Goal: Task Accomplishment & Management: Manage account settings

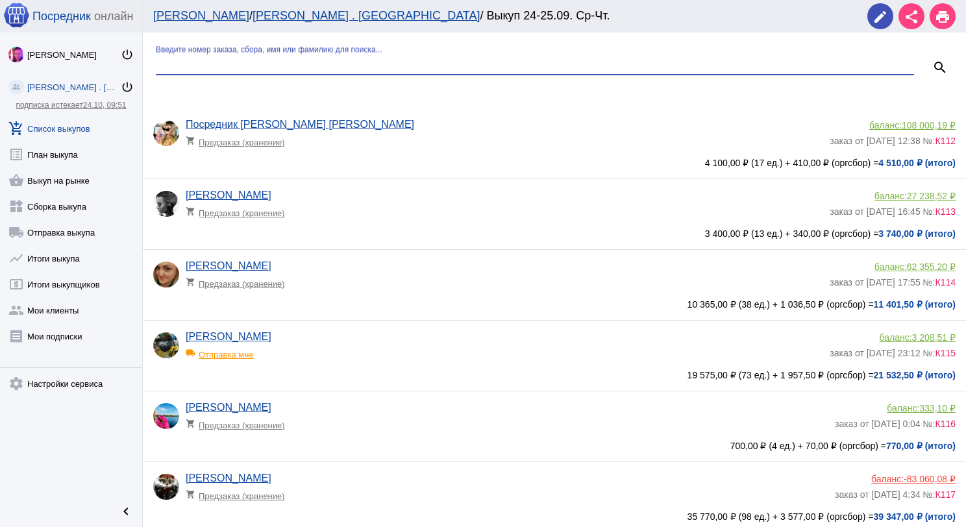
click at [279, 66] on input "Введите номер заказа, сбора, имя или фамилию для поиска..." at bounding box center [535, 64] width 758 height 12
type input "пар"
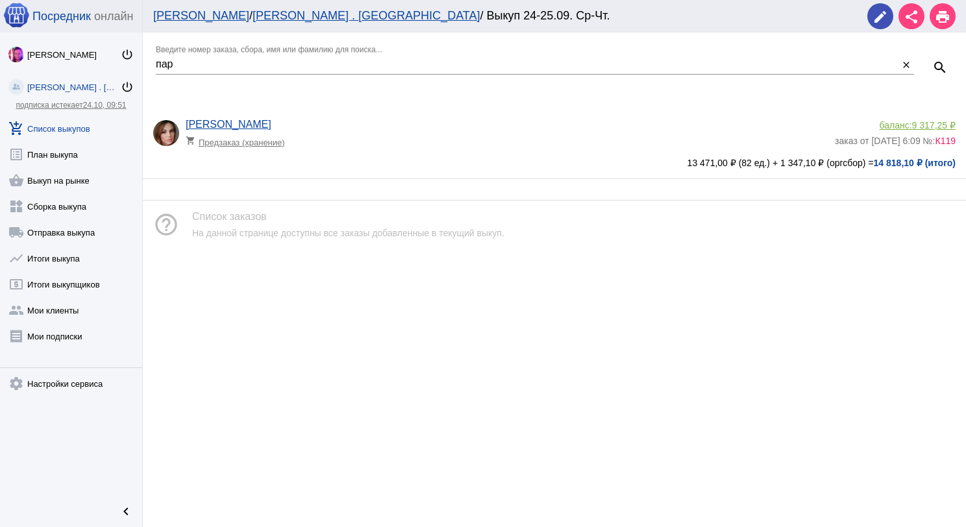
click at [919, 125] on span "9 317,25 ₽" at bounding box center [933, 125] width 43 height 10
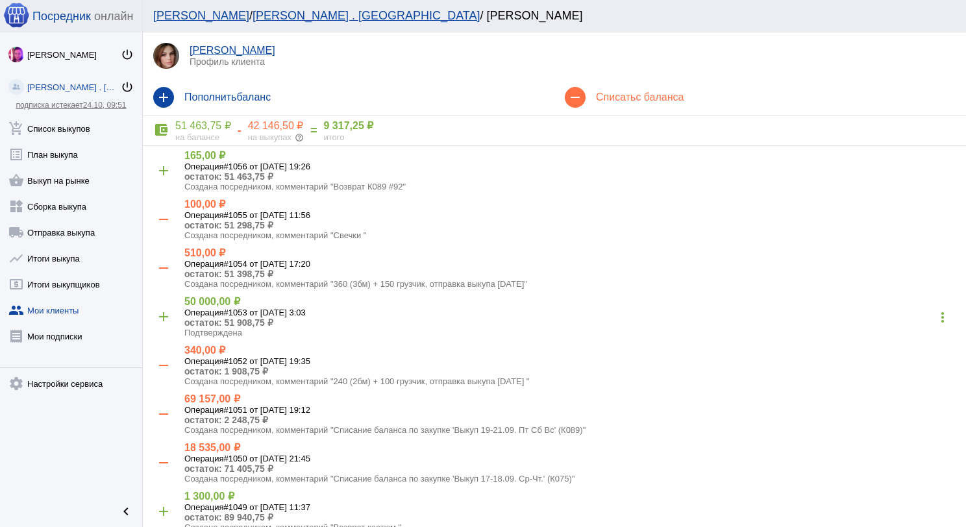
click at [641, 97] on span "с баланса" at bounding box center [659, 97] width 48 height 11
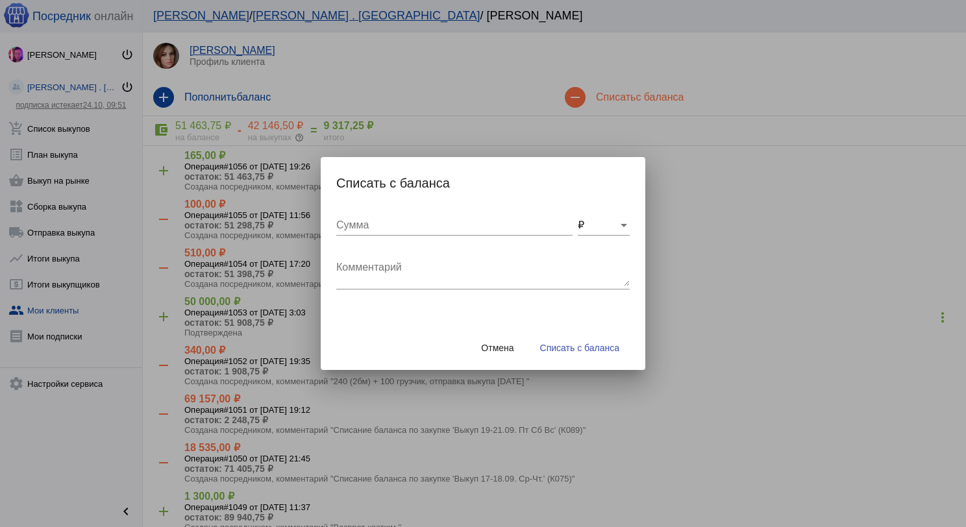
click at [439, 223] on input "Сумма" at bounding box center [454, 225] width 236 height 12
type input "100"
click at [456, 260] on textarea "Комментарий" at bounding box center [482, 273] width 293 height 26
type textarea "В"
type textarea "Поход на точку за салфетками"
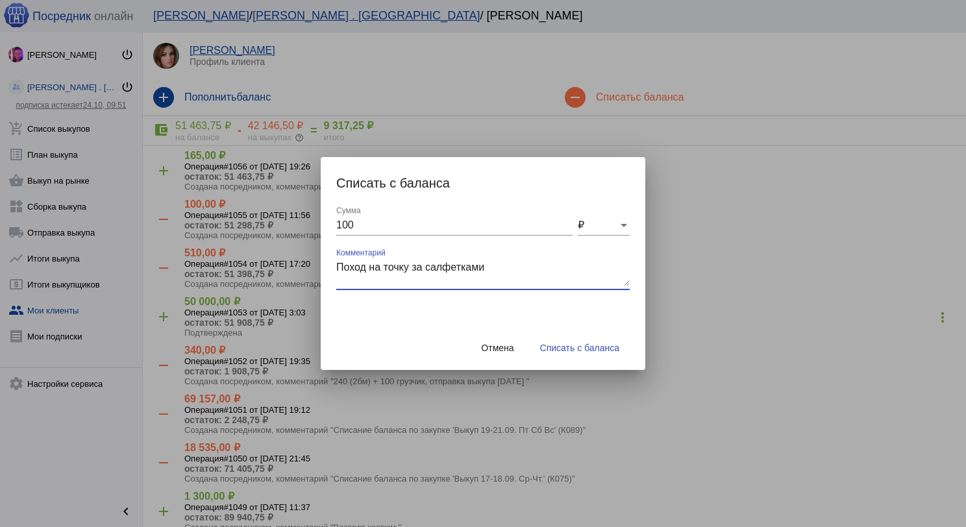
click at [570, 349] on span "Списать с баланса" at bounding box center [579, 348] width 79 height 10
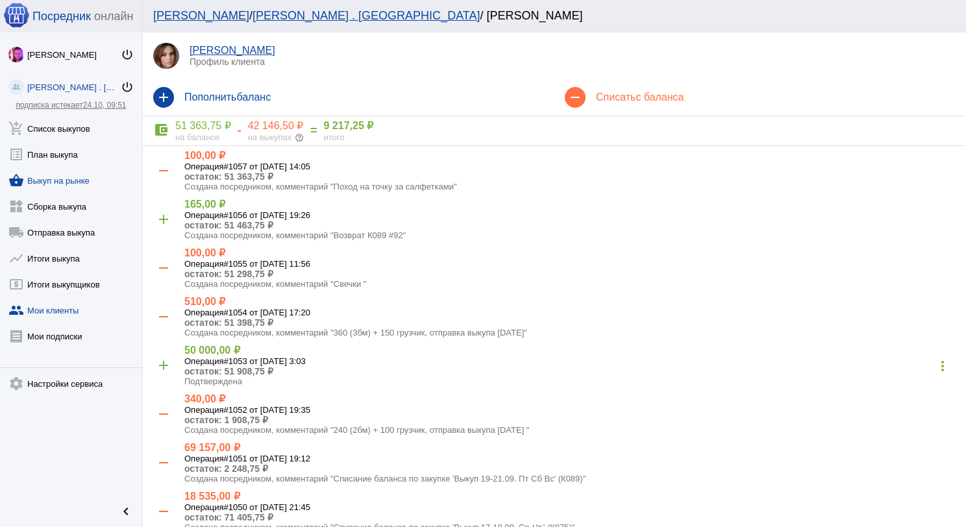
click at [76, 181] on link "shopping_basket Выкуп на рынке" at bounding box center [71, 178] width 142 height 26
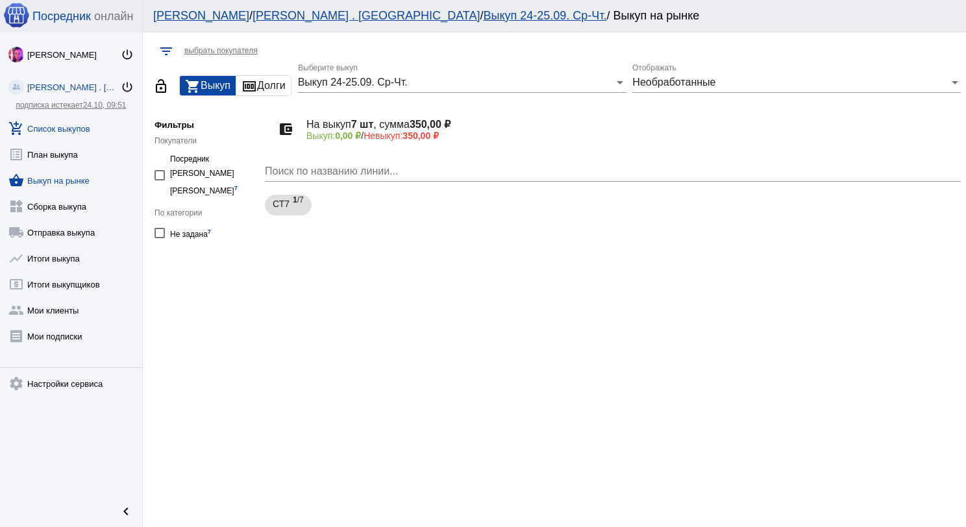
click at [39, 116] on link "add_shopping_cart Список выкупов" at bounding box center [71, 126] width 142 height 26
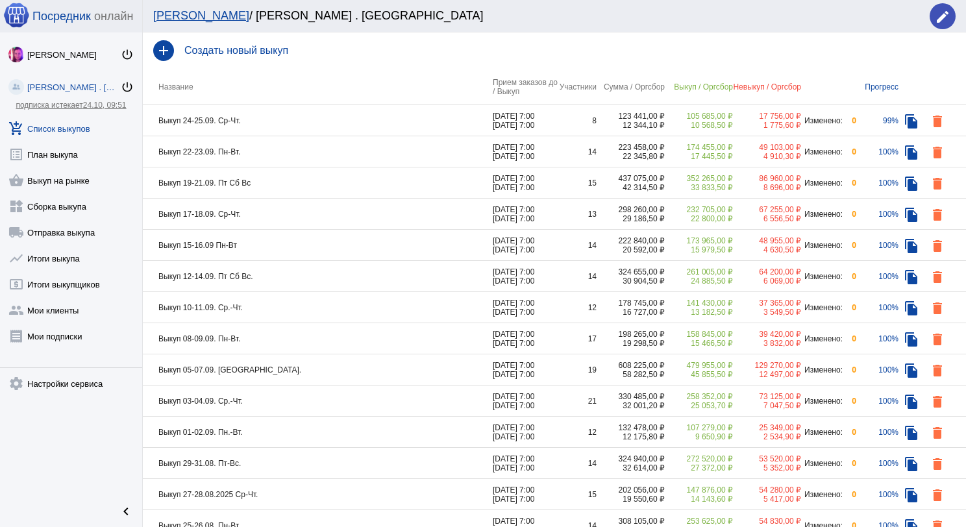
click at [292, 123] on td "Выкуп 24-25.09. Ср-Чт." at bounding box center [318, 120] width 350 height 31
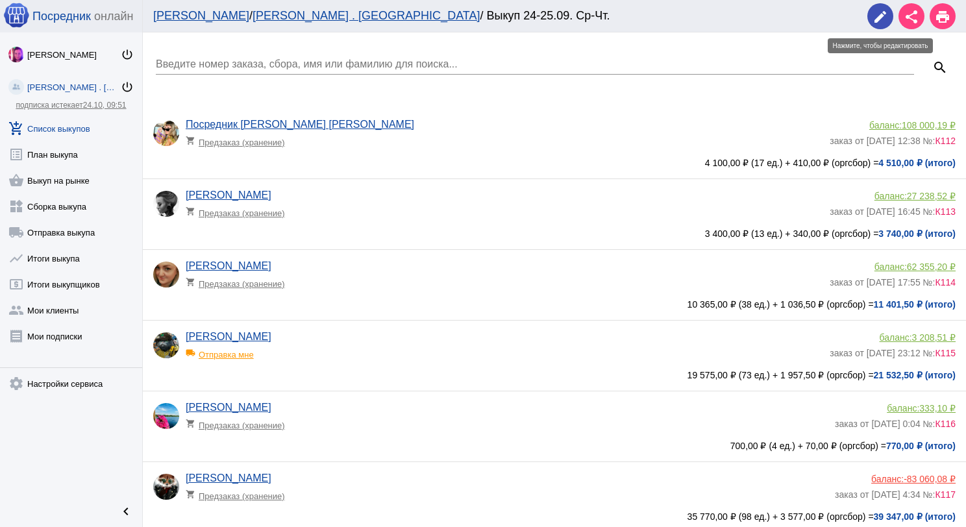
click at [883, 11] on mat-icon "edit" at bounding box center [880, 17] width 16 height 16
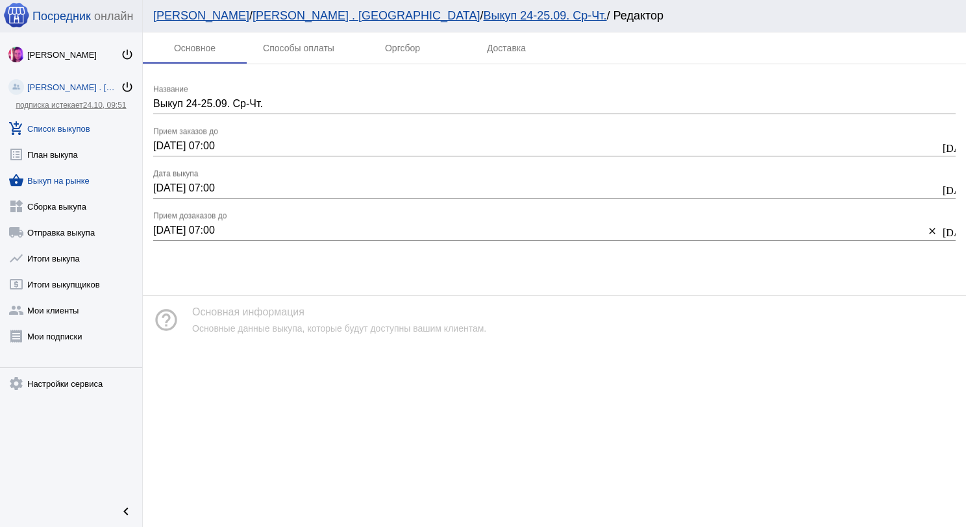
click at [60, 181] on link "shopping_basket Выкуп на рынке" at bounding box center [71, 178] width 142 height 26
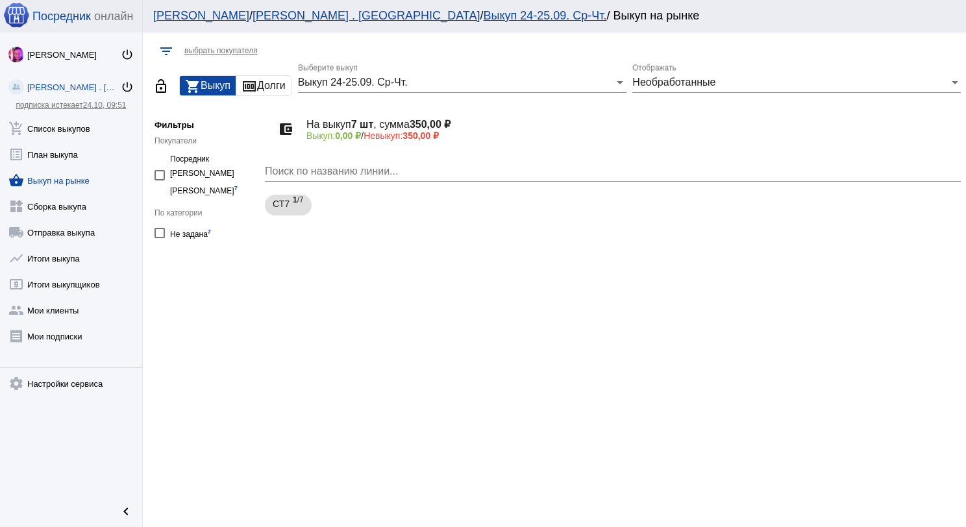
click at [402, 89] on div "Выкуп 24-25.09. Ср-Чт. Выберите выкуп" at bounding box center [462, 78] width 328 height 29
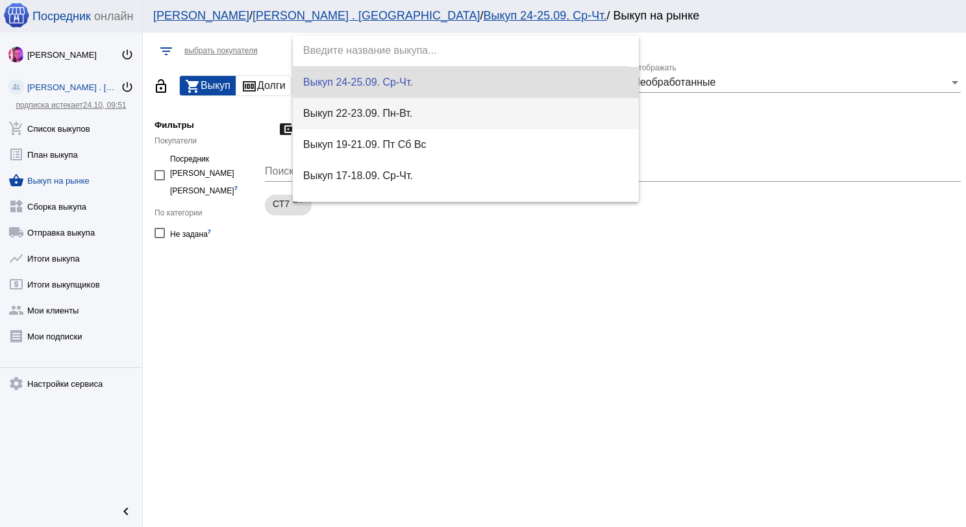
click at [424, 110] on span "Выкуп 22-23.09. Пн-Вт." at bounding box center [466, 113] width 326 height 31
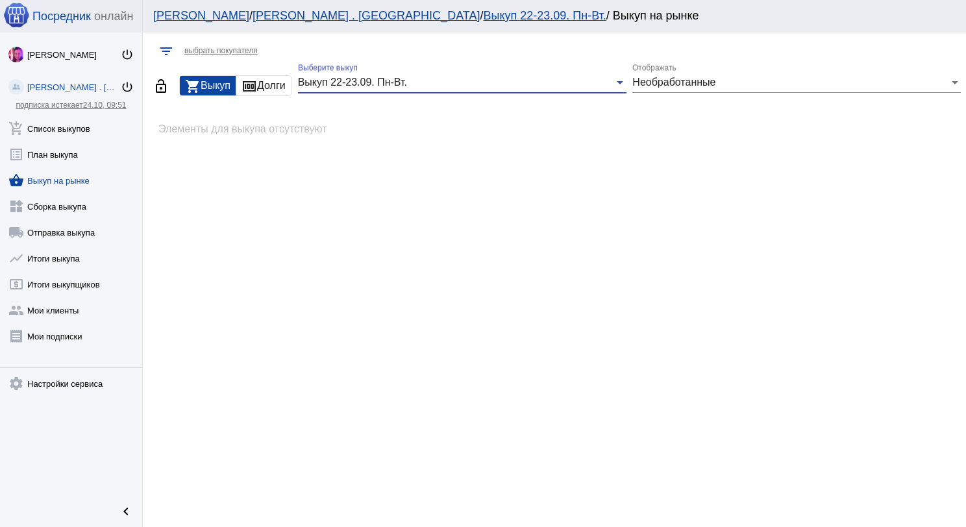
click at [417, 84] on div "Выкуп 22-23.09. Пн-Вт." at bounding box center [456, 83] width 317 height 12
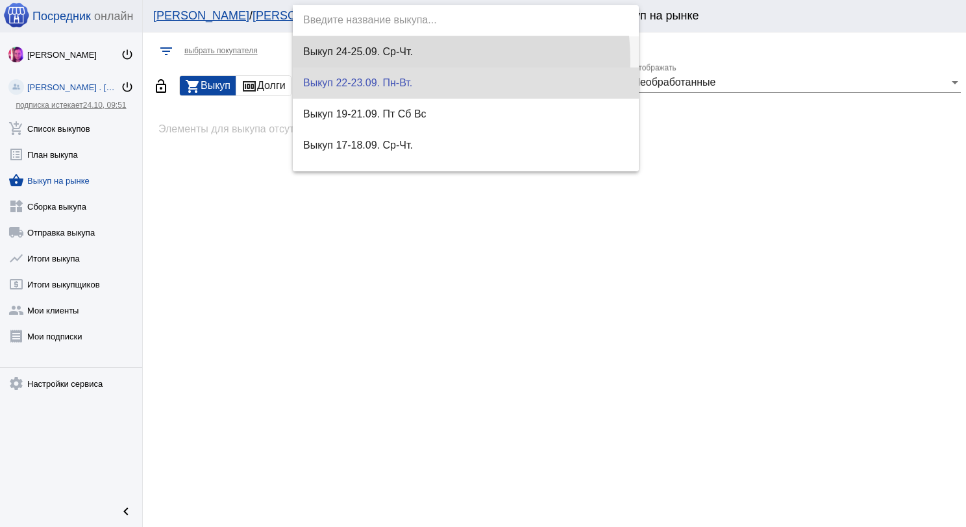
click at [399, 60] on span "Выкуп 24-25.09. Ср-Чт." at bounding box center [466, 51] width 326 height 31
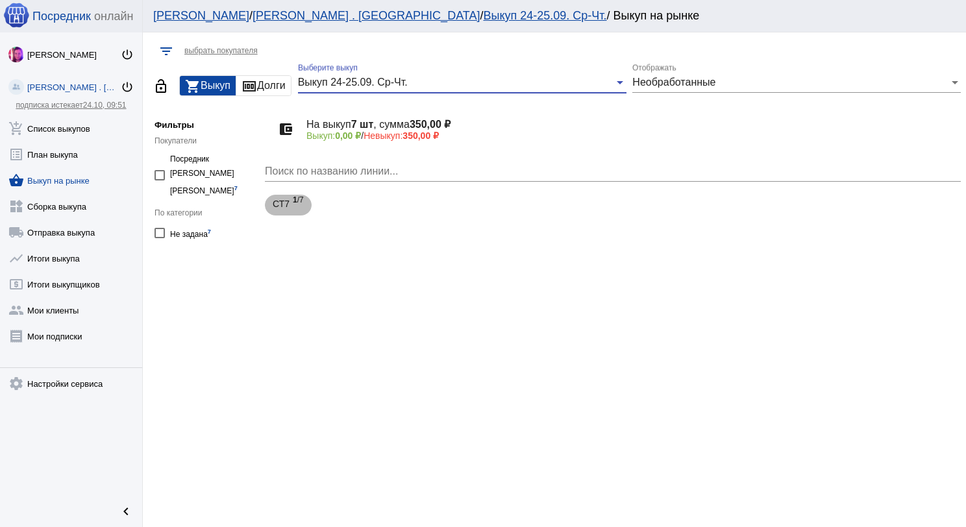
click at [299, 208] on span "1 /7" at bounding box center [298, 205] width 11 height 27
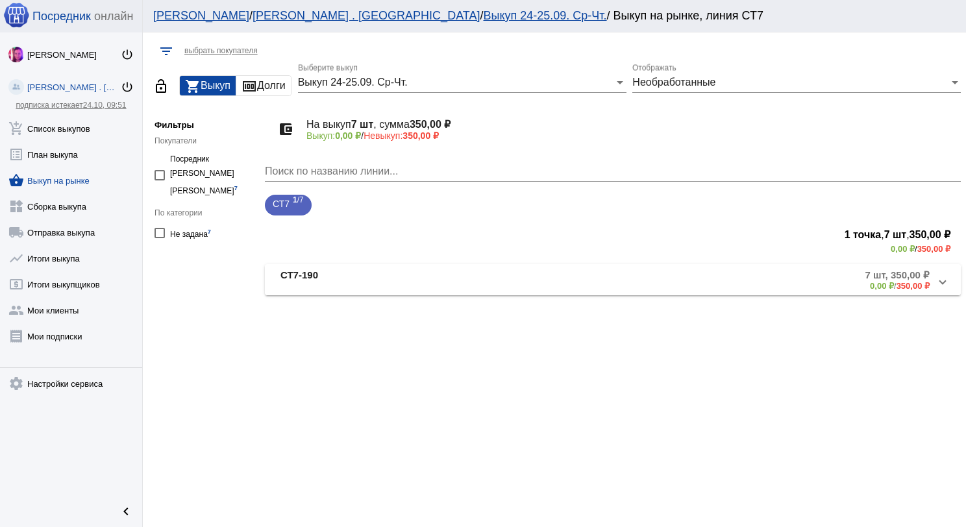
click at [367, 273] on mat-panel-title "СТ7-190" at bounding box center [388, 279] width 216 height 21
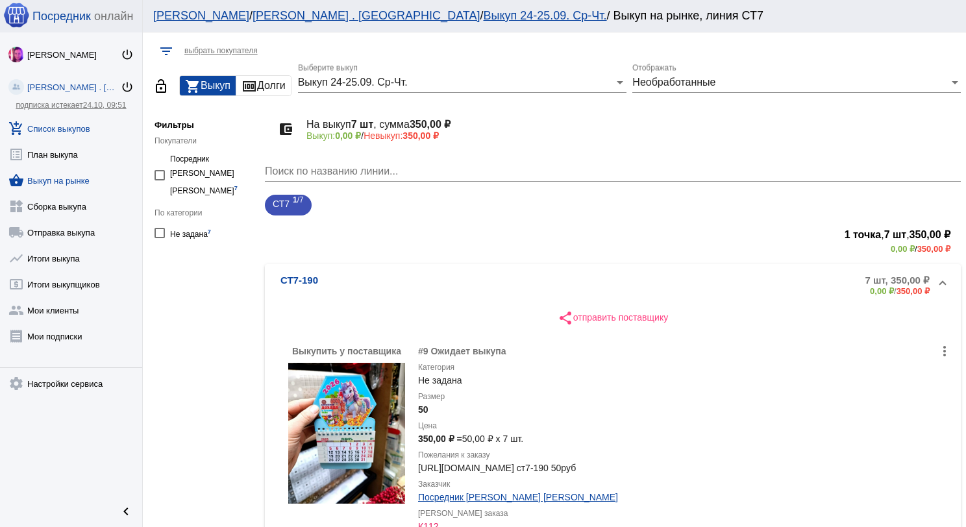
click at [70, 132] on link "add_shopping_cart Список выкупов" at bounding box center [71, 126] width 142 height 26
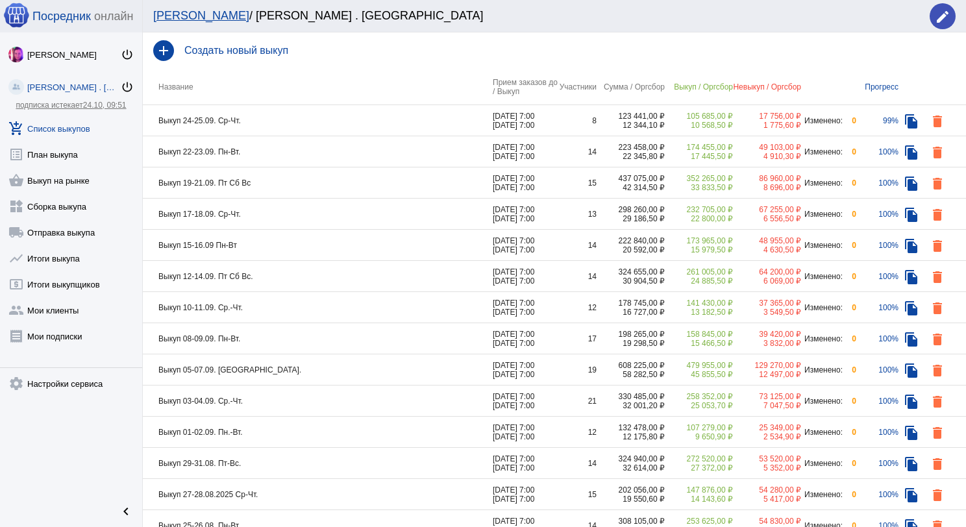
click at [336, 120] on td "Выкуп 24-25.09. Ср-Чт." at bounding box center [318, 120] width 350 height 31
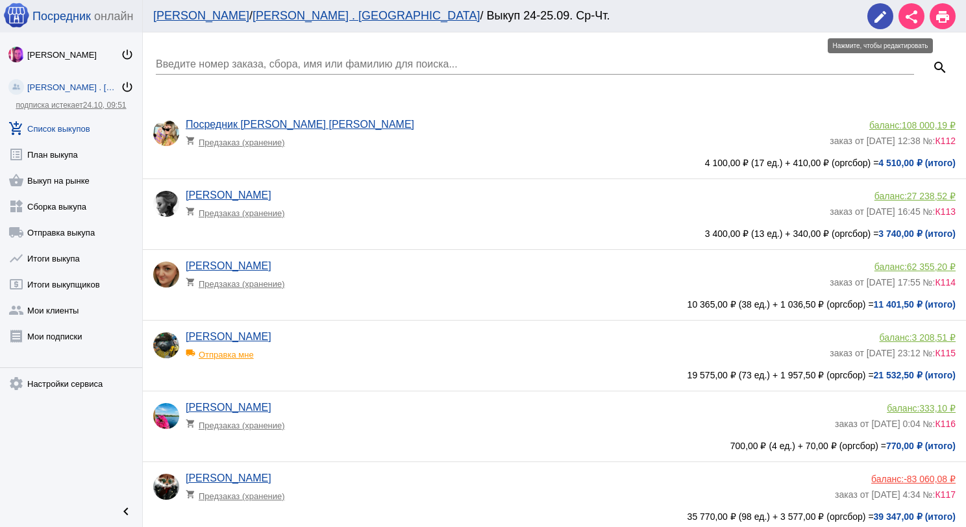
click at [885, 17] on mat-icon "edit" at bounding box center [880, 17] width 16 height 16
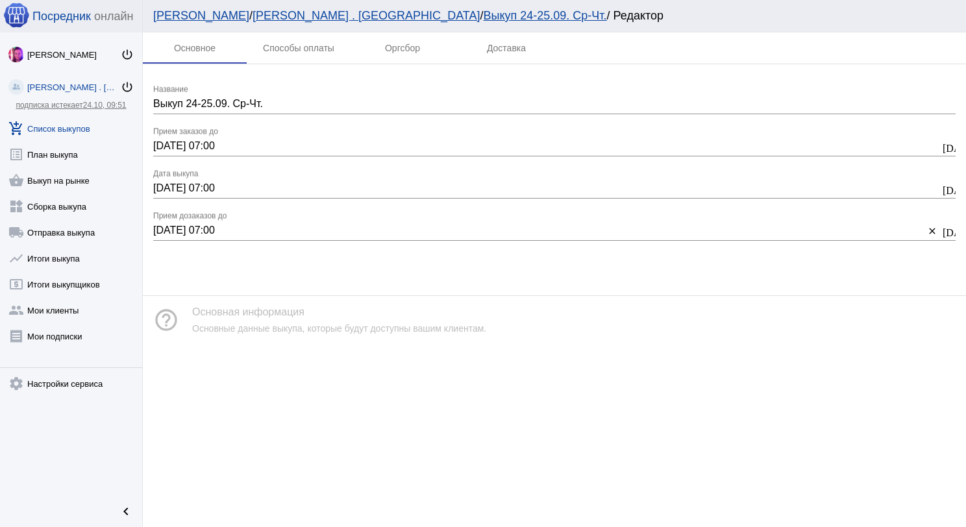
click at [161, 147] on input "24.09.2025 07:00" at bounding box center [546, 146] width 787 height 12
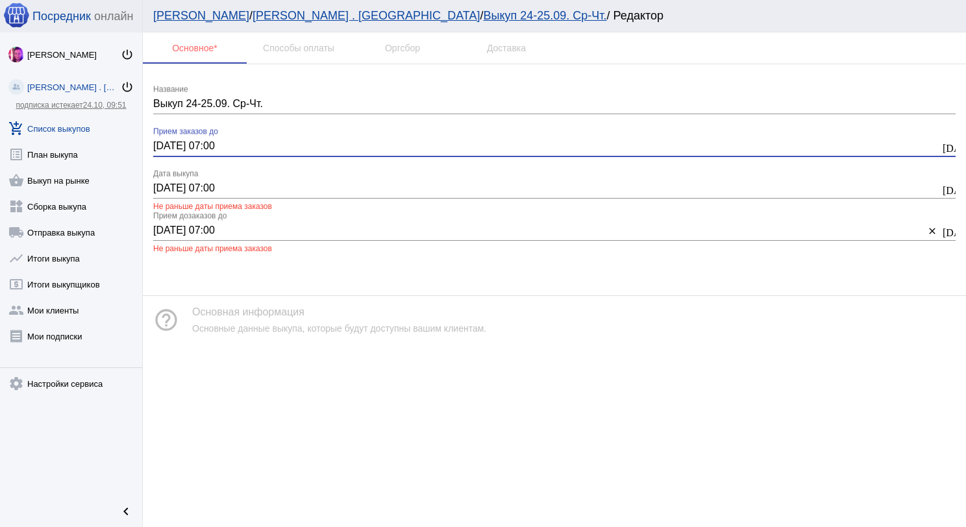
type input "25.09.2025 07:00"
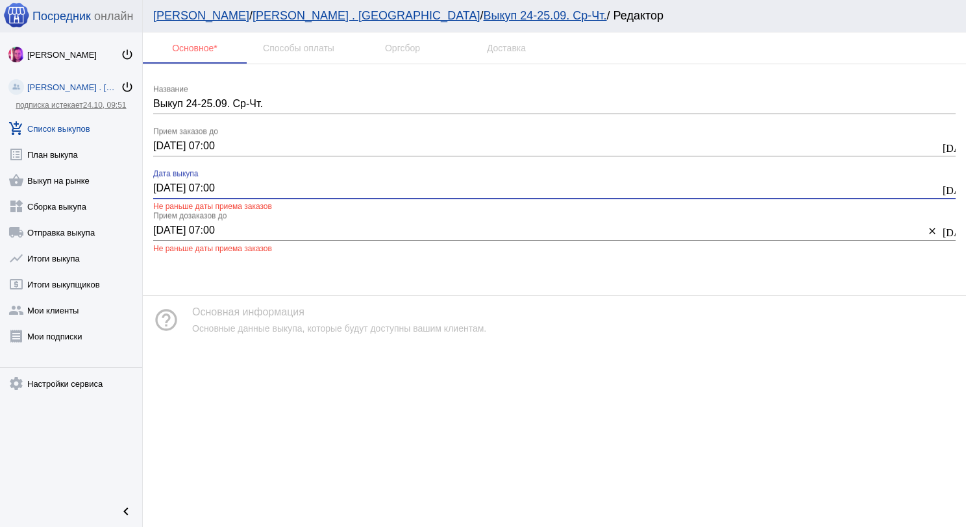
click at [164, 188] on input "24.09.2025 07:00" at bounding box center [546, 188] width 787 height 12
type input "25.09.2025 07:00"
click at [162, 227] on input "24.09.2025 07:00" at bounding box center [538, 231] width 771 height 12
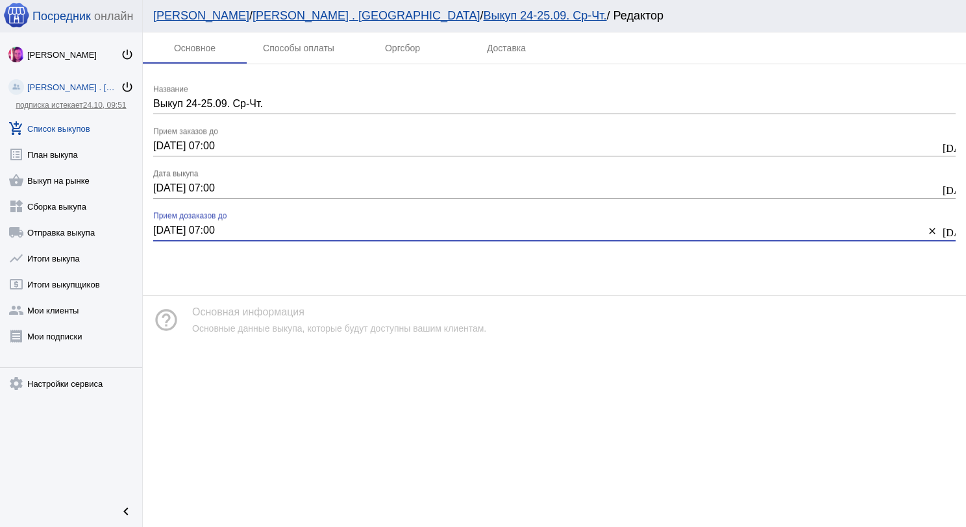
type input "25.09.2025 07:00"
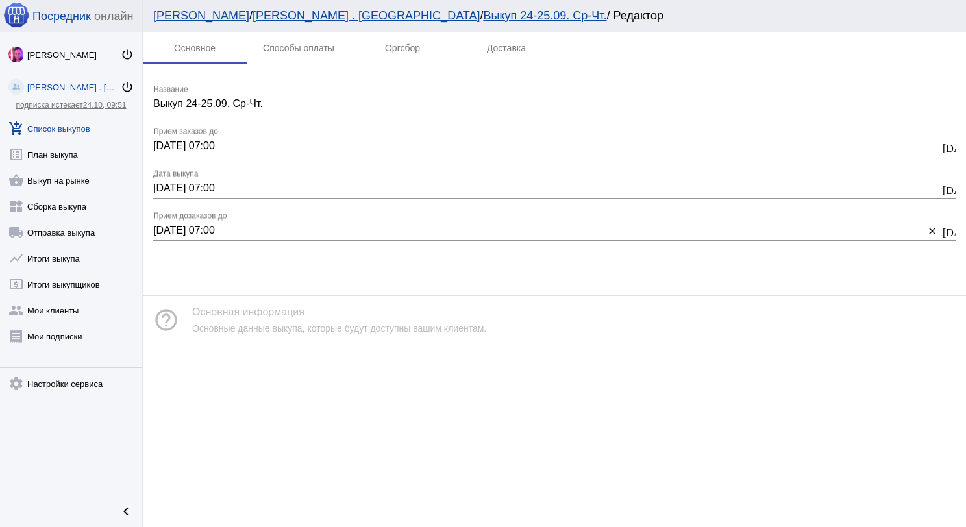
click at [49, 122] on link "add_shopping_cart Список выкупов" at bounding box center [71, 126] width 142 height 26
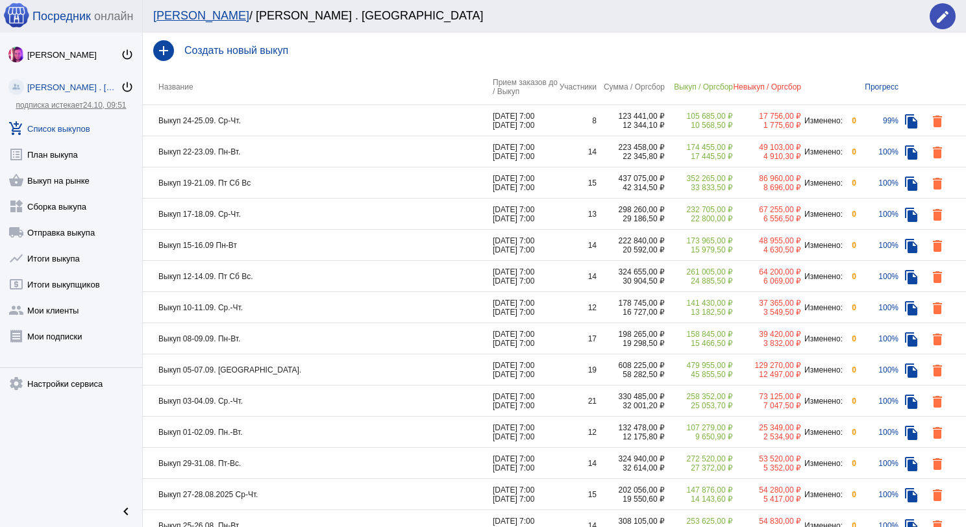
click at [258, 120] on td "Выкуп 24-25.09. Ср-Чт." at bounding box center [318, 120] width 350 height 31
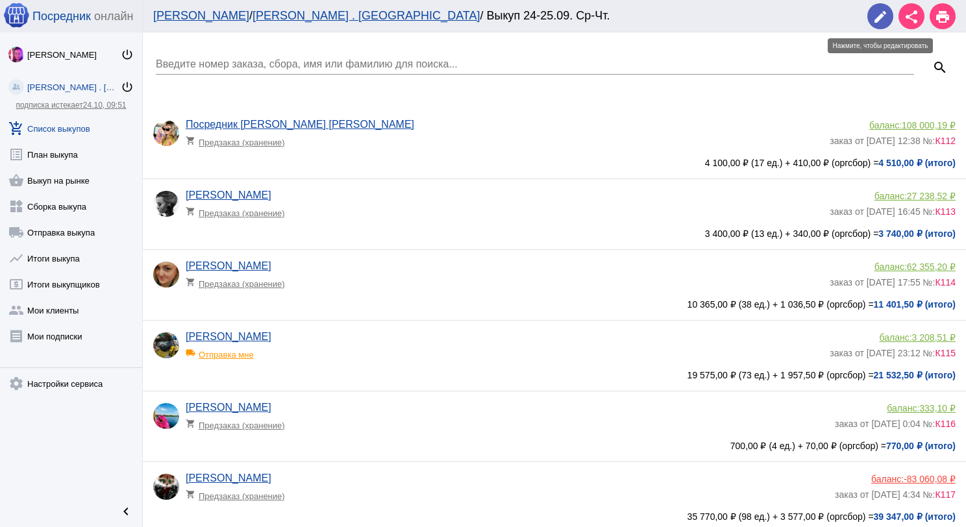
click at [871, 21] on button "edit" at bounding box center [880, 16] width 26 height 26
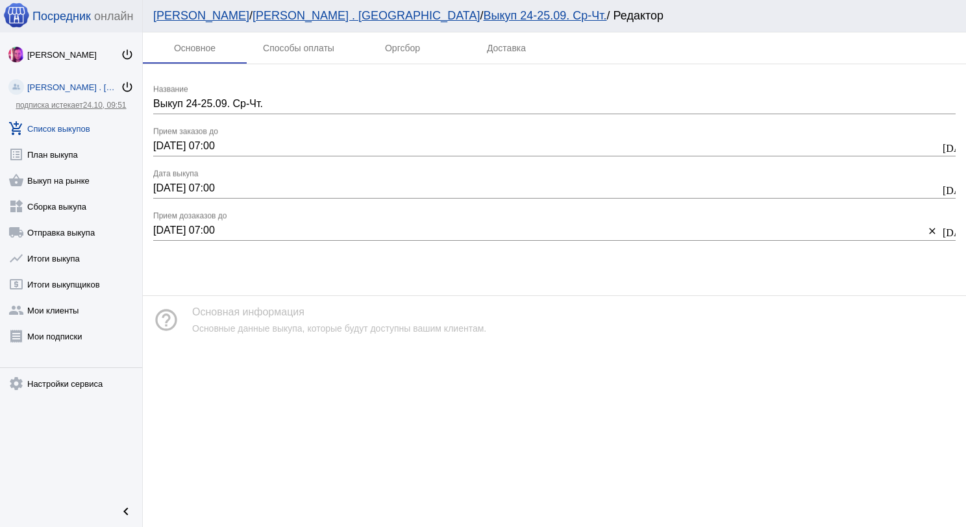
click at [66, 114] on link "add_shopping_cart Список выкупов" at bounding box center [71, 126] width 142 height 26
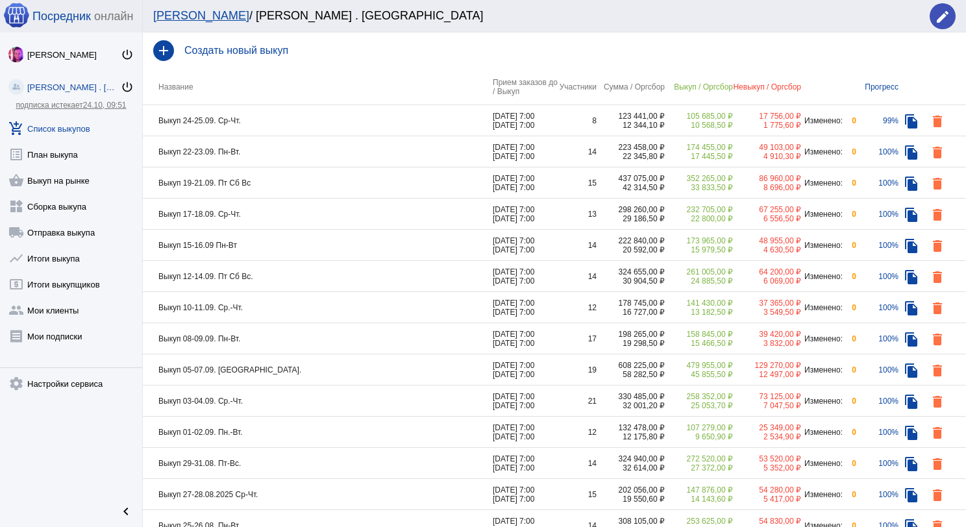
click at [276, 143] on td "Выкуп 22-23.09. Пн-Вт." at bounding box center [318, 151] width 350 height 31
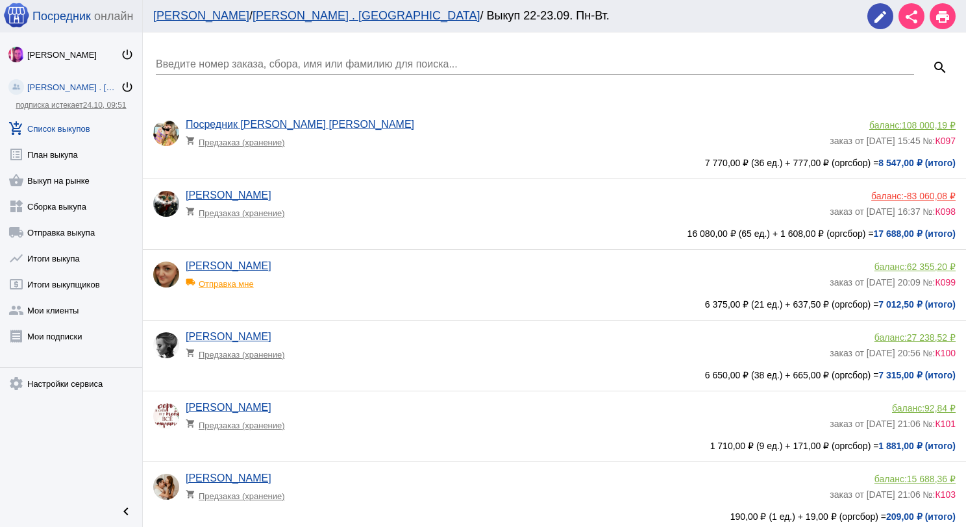
click at [255, 67] on input "Введите номер заказа, сбора, имя или фамилию для поиска..." at bounding box center [535, 64] width 758 height 12
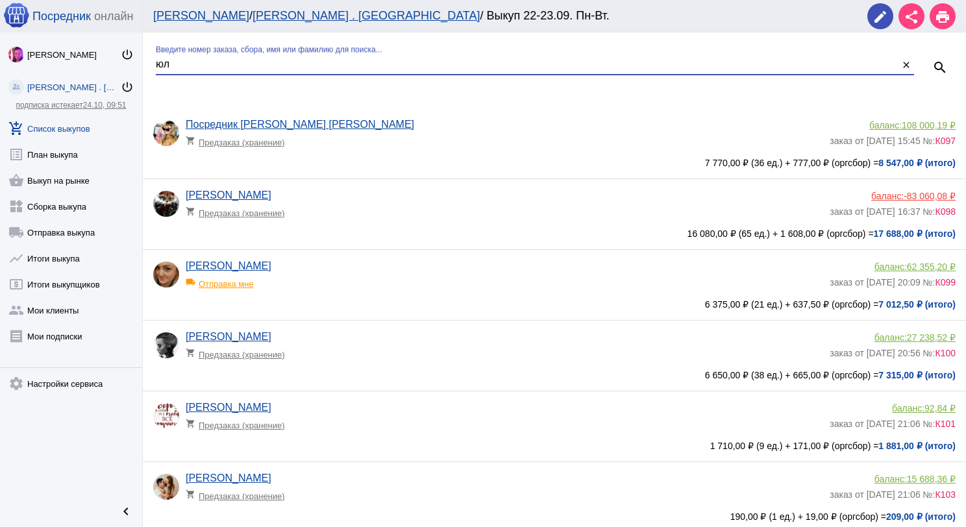
type input "юл"
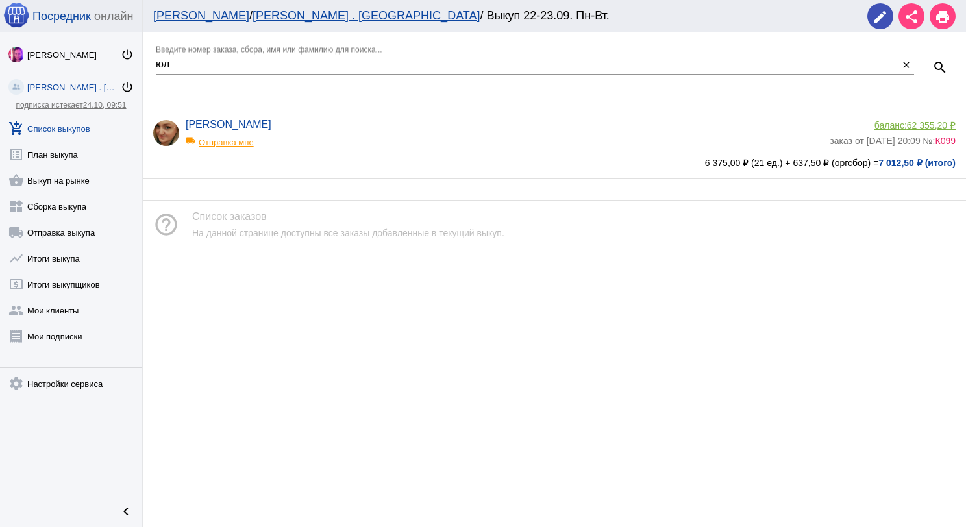
click at [207, 143] on div "local_shipping Отправка мне" at bounding box center [239, 138] width 107 height 17
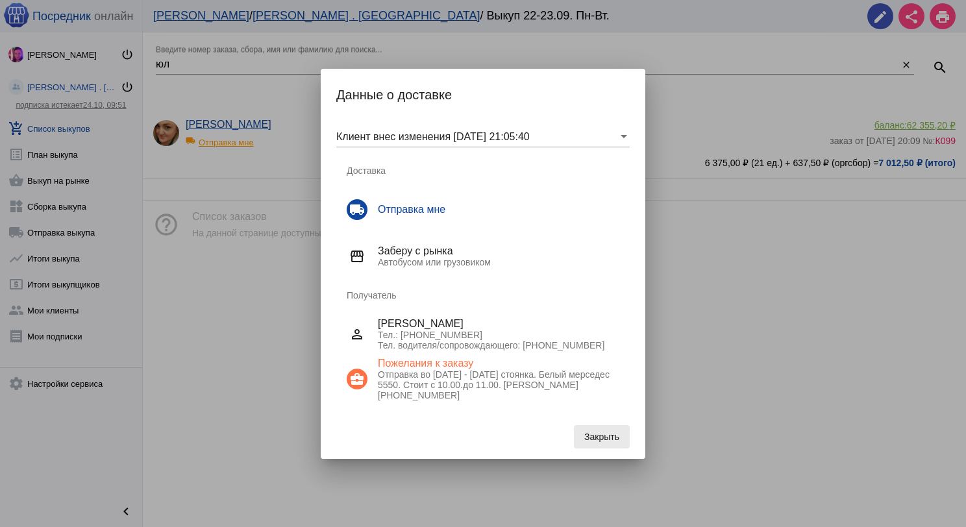
click at [608, 432] on span "Закрыть" at bounding box center [601, 437] width 35 height 10
